Goal: Task Accomplishment & Management: Complete application form

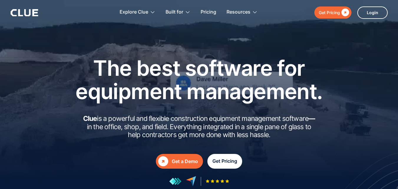
click at [232, 160] on div "Get Pricing" at bounding box center [225, 160] width 25 height 7
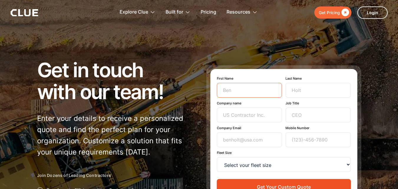
click at [254, 89] on input "First Name" at bounding box center [249, 90] width 65 height 15
type input "Alex"
type input "Guidi"
type input "AIM Machines"
type input "a.g@aimmachinerygrup.com"
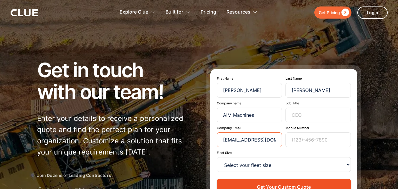
type input "71820897"
drag, startPoint x: 267, startPoint y: 120, endPoint x: 313, endPoint y: 113, distance: 46.5
click at [313, 113] on div "Company name AIM Machines Job Title" at bounding box center [284, 111] width 134 height 21
click at [313, 113] on input "Job Title" at bounding box center [318, 115] width 65 height 15
type input "Sales Engineer"
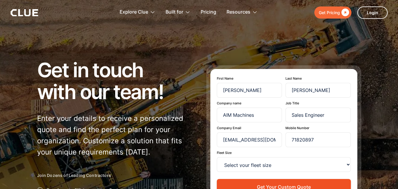
click at [292, 173] on form "First Name Alex Last Name Guidi Company name AIM Machines Job Title Sales Engin…" at bounding box center [284, 135] width 134 height 119
click at [298, 164] on select "Select your fleet size <15 15-99 100-499 500-999 >1000" at bounding box center [284, 164] width 134 height 15
select select "500-999"
click at [217, 157] on select "Select your fleet size <15 15-99 100-499 500-999 >1000" at bounding box center [284, 164] width 134 height 15
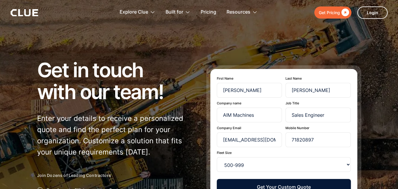
click at [287, 184] on button "Get Your Custom Quote" at bounding box center [284, 187] width 134 height 16
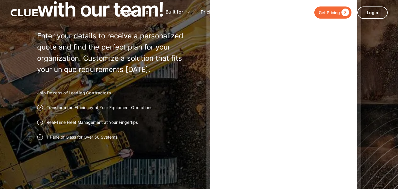
scroll to position [94, 0]
